Goal: Information Seeking & Learning: Learn about a topic

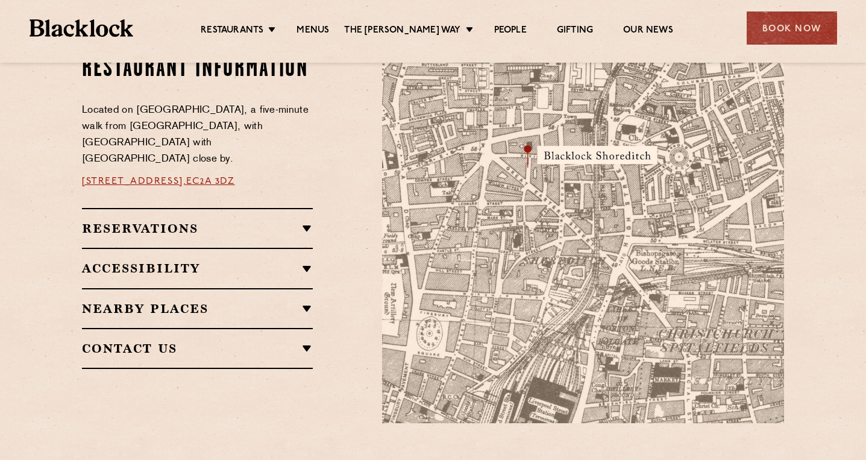
scroll to position [711, 0]
click at [324, 34] on link "Menus" at bounding box center [313, 31] width 33 height 13
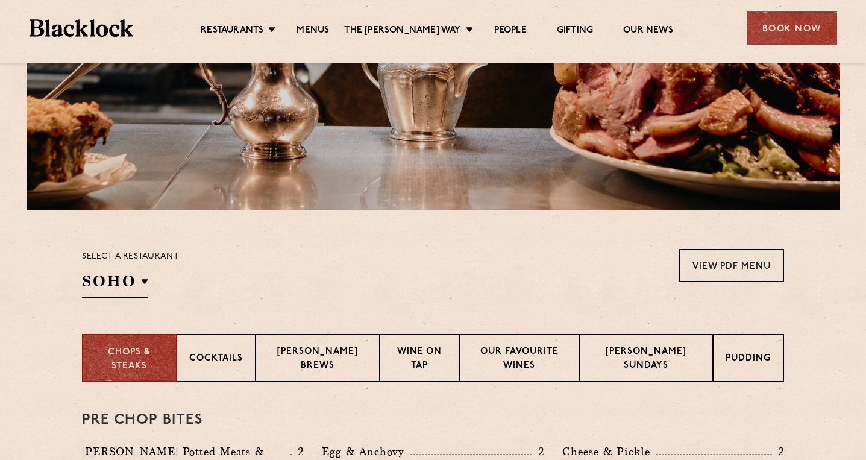
scroll to position [227, 0]
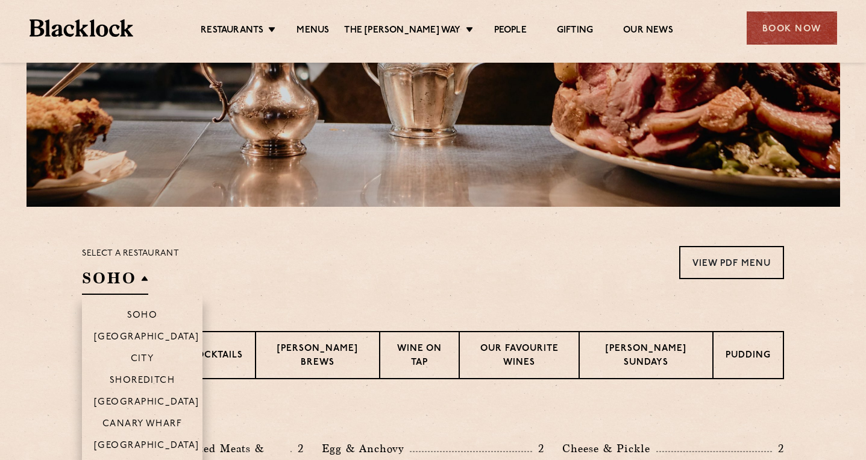
click at [135, 280] on h2 "SOHO" at bounding box center [115, 281] width 66 height 27
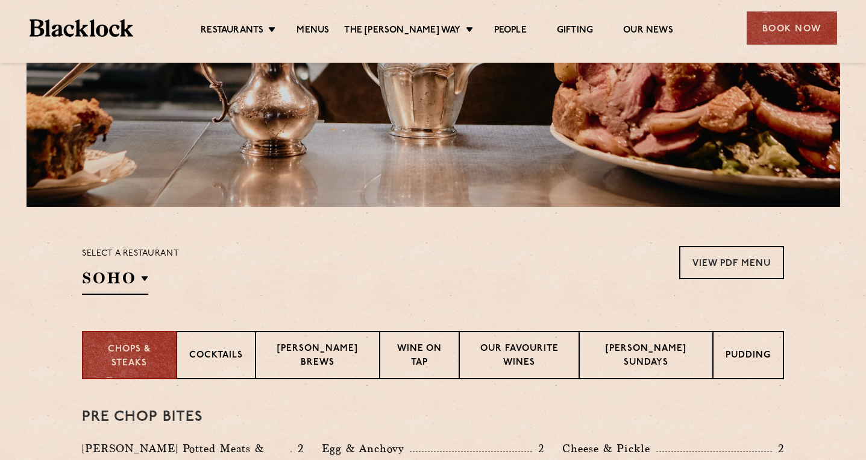
click at [130, 262] on div "Select a restaurant SOHO Soho Birmingham City Shoreditch Covent Garden Canary W…" at bounding box center [130, 270] width 97 height 49
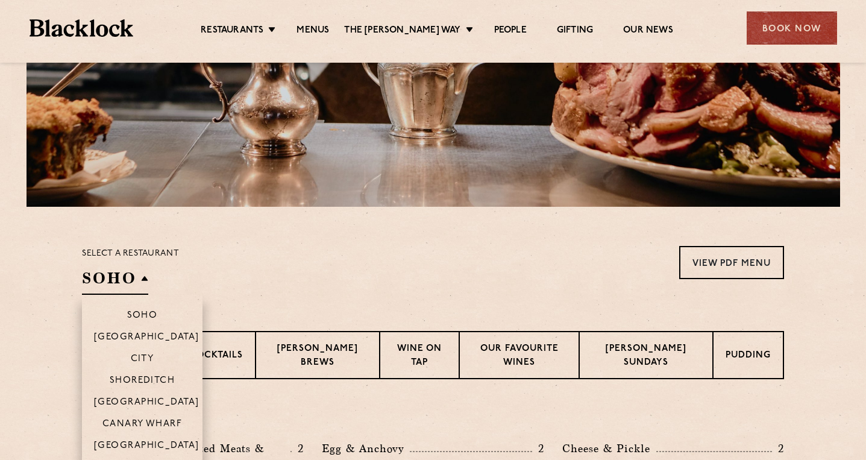
click at [127, 276] on h2 "SOHO" at bounding box center [115, 281] width 66 height 27
click at [137, 353] on li "City" at bounding box center [142, 358] width 121 height 22
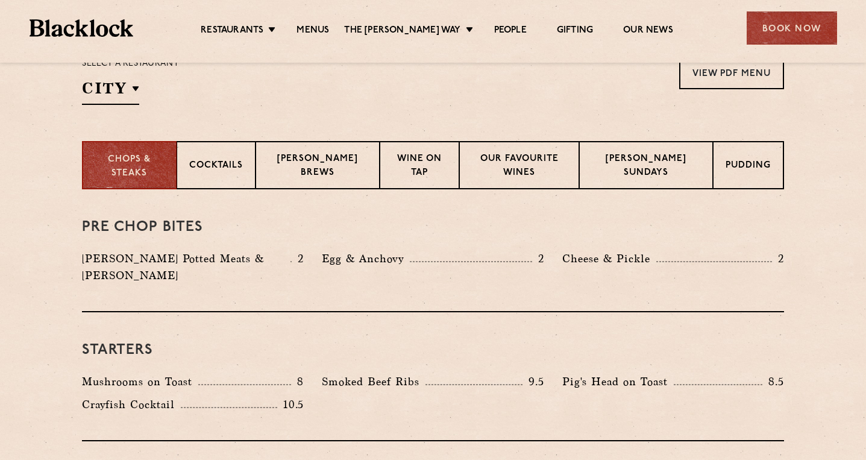
scroll to position [361, 0]
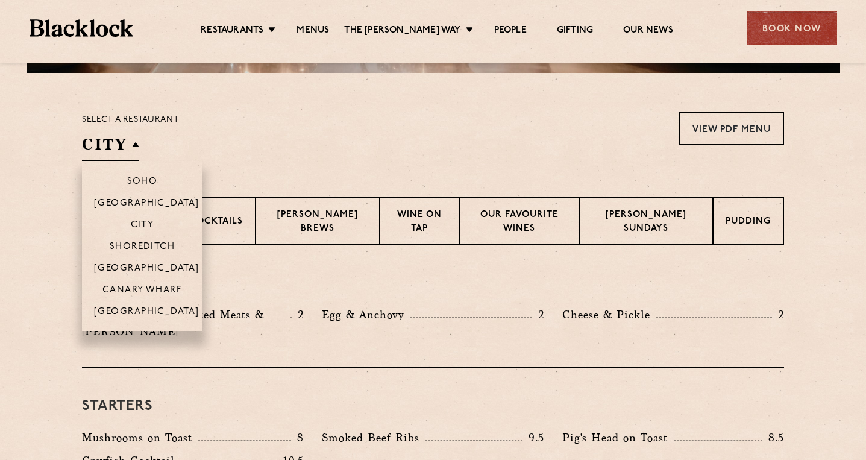
click at [137, 142] on h2 "City" at bounding box center [110, 147] width 57 height 27
click at [143, 239] on li "Shoreditch" at bounding box center [142, 246] width 121 height 22
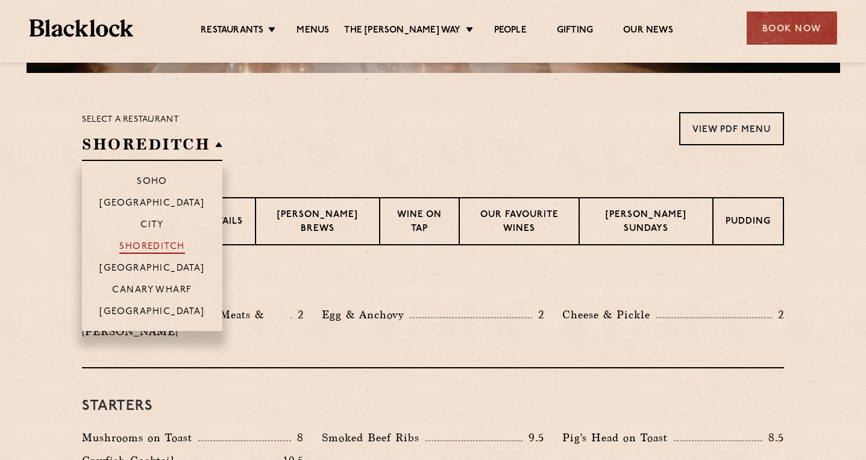
click at [142, 244] on p "Shoreditch" at bounding box center [152, 248] width 66 height 12
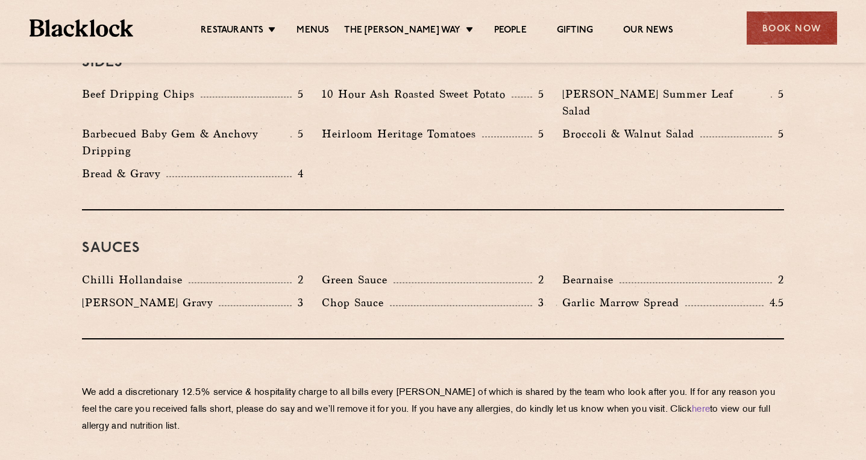
scroll to position [1730, 0]
